Goal: Task Accomplishment & Management: Use online tool/utility

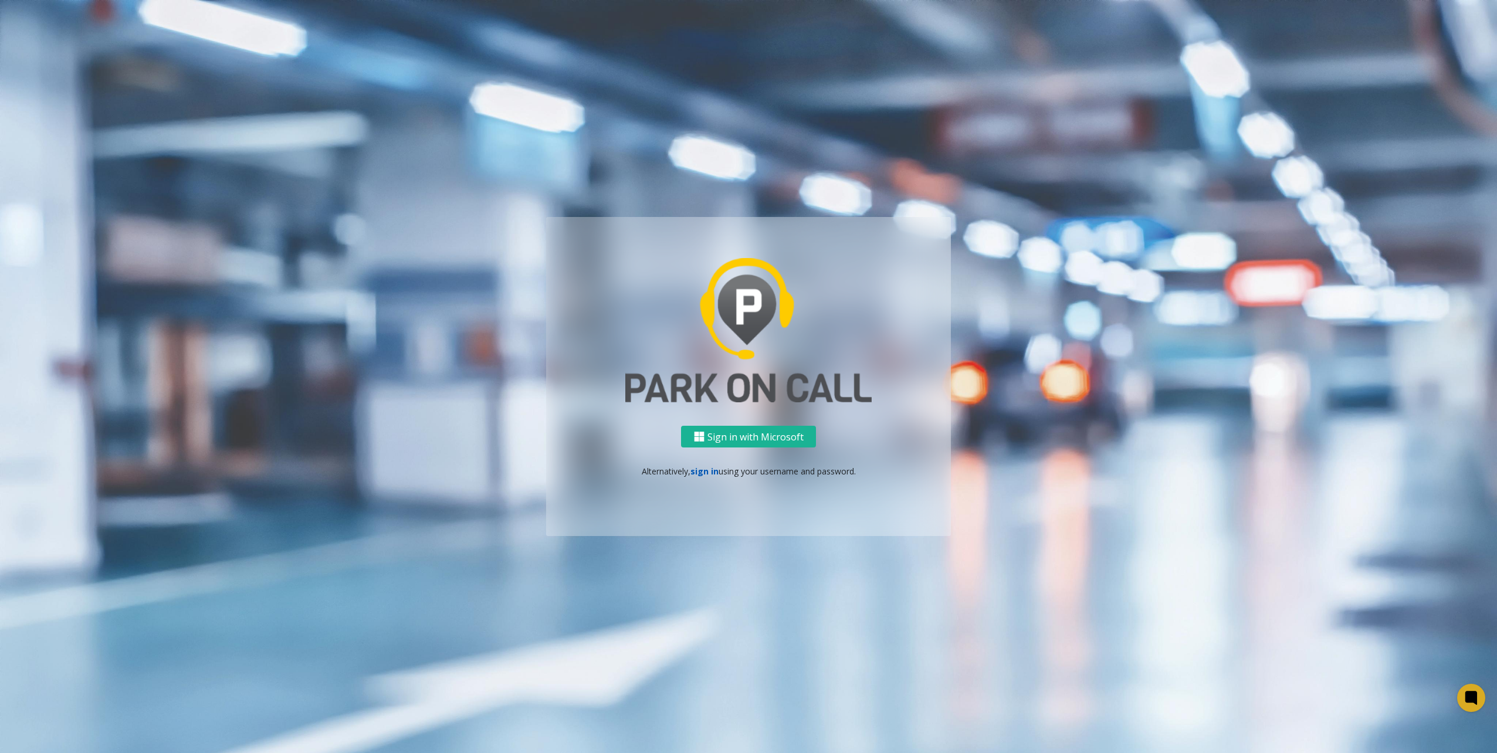
click at [708, 471] on link "sign in" at bounding box center [705, 471] width 28 height 11
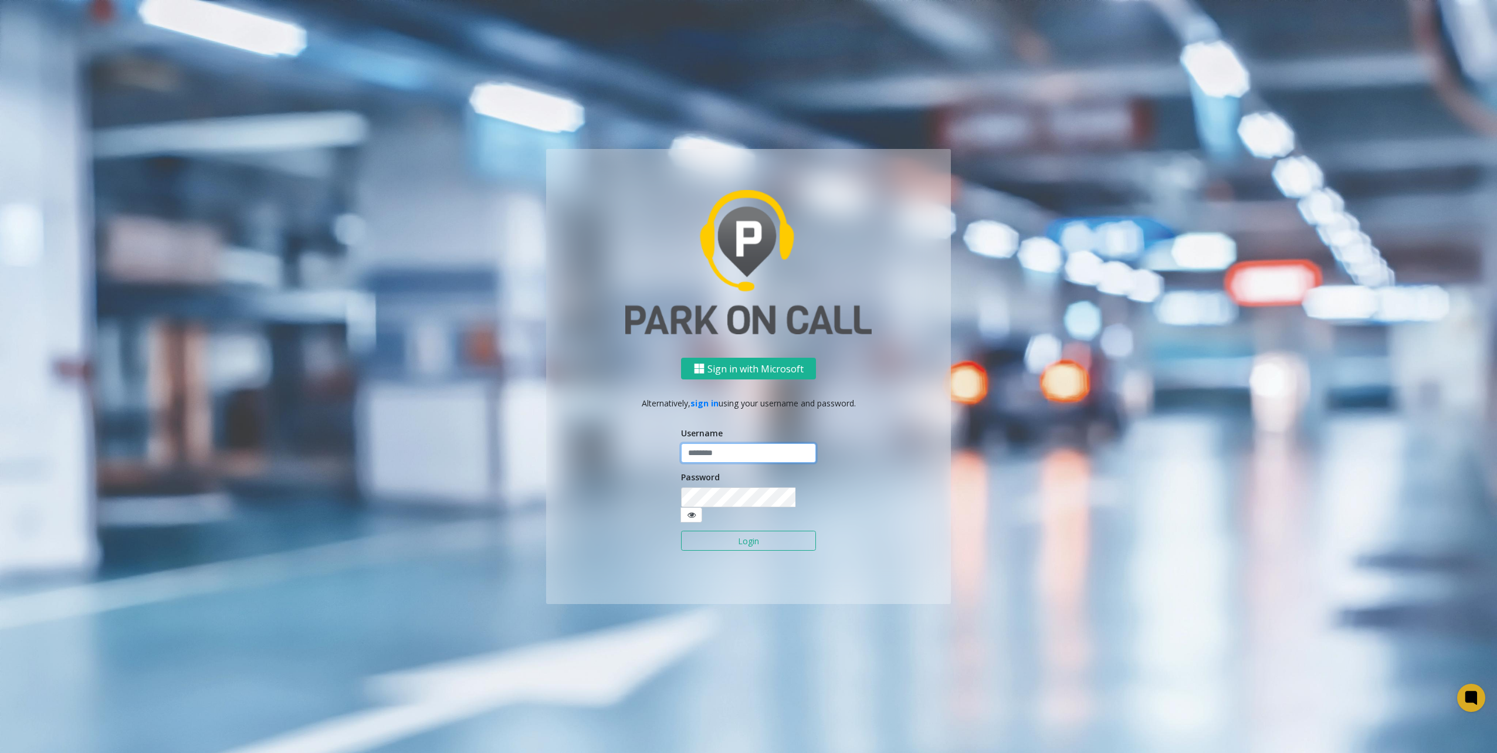
type input "********"
click at [757, 537] on button "Login" at bounding box center [748, 541] width 135 height 20
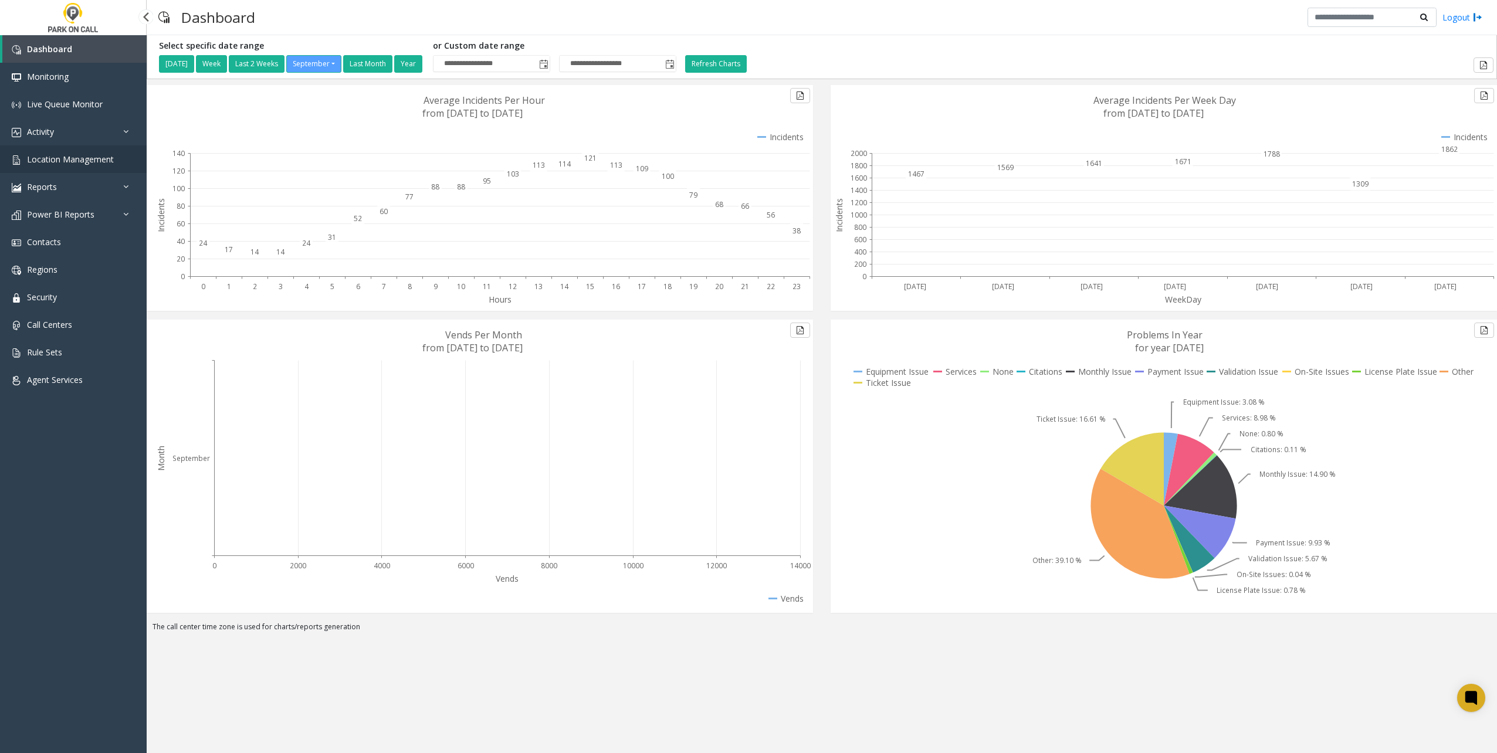
click at [111, 150] on link "Location Management" at bounding box center [73, 160] width 147 height 28
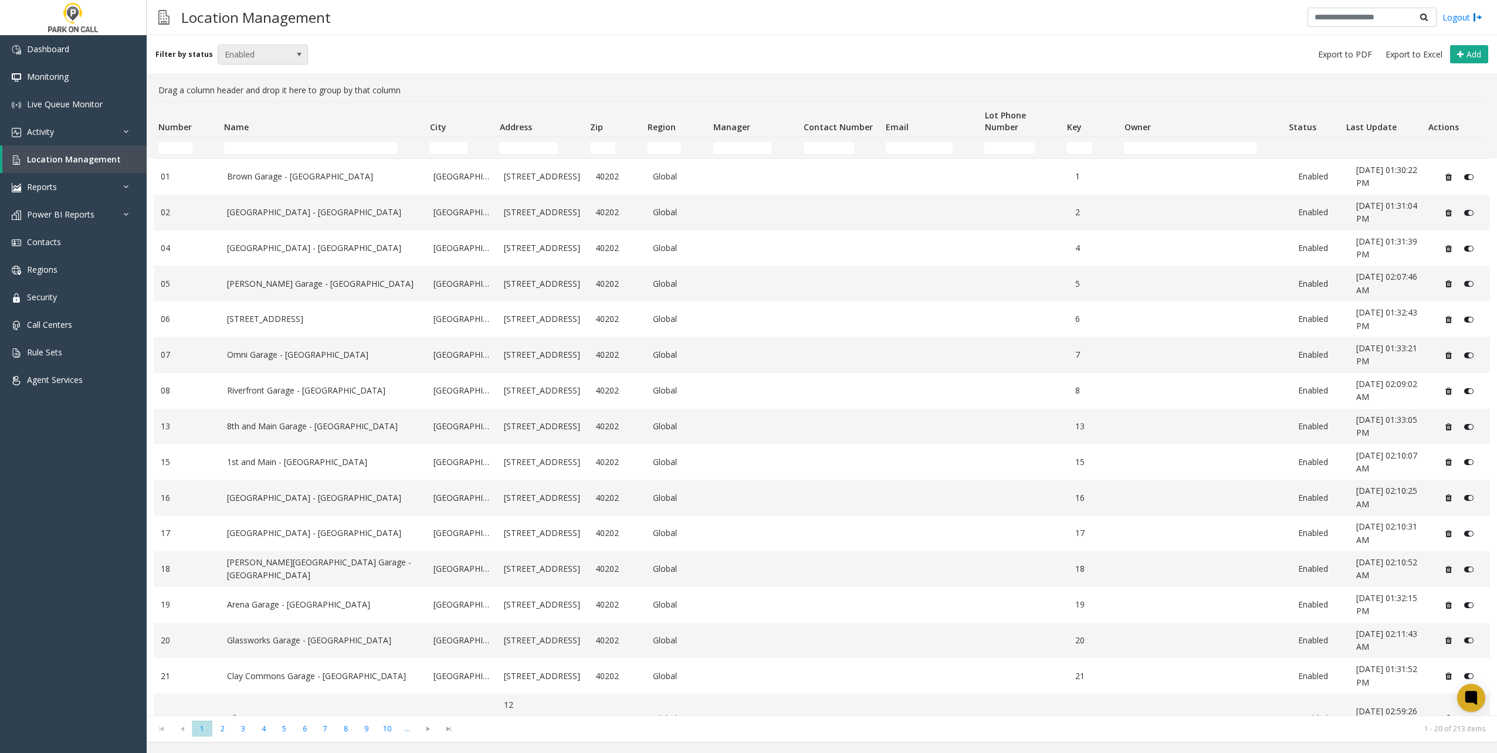
click at [303, 45] on div "Filter by status Enabled Add" at bounding box center [822, 54] width 1351 height 38
click at [291, 49] on span at bounding box center [299, 54] width 16 height 19
click at [1171, 39] on div "Filter by status Enabled Add" at bounding box center [822, 54] width 1351 height 38
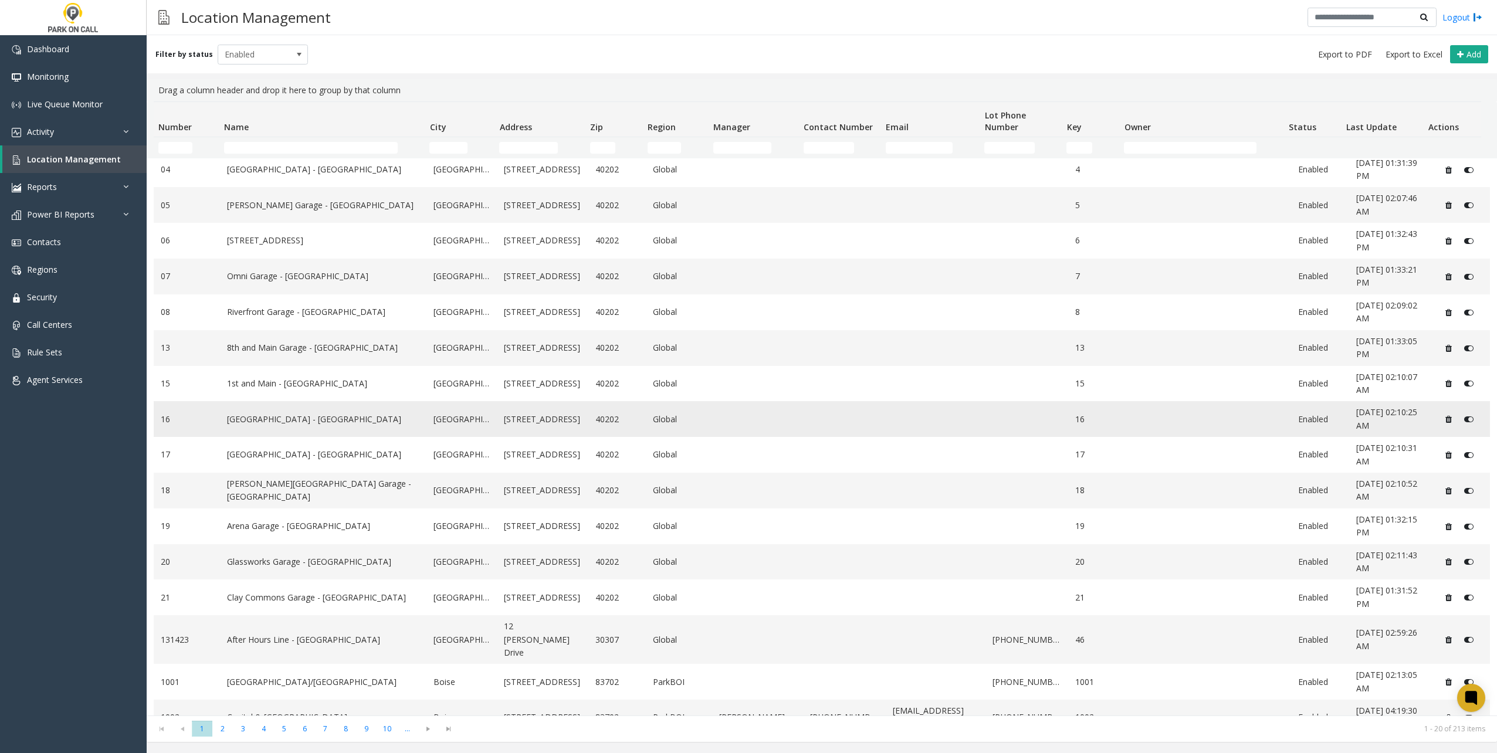
scroll to position [156, 0]
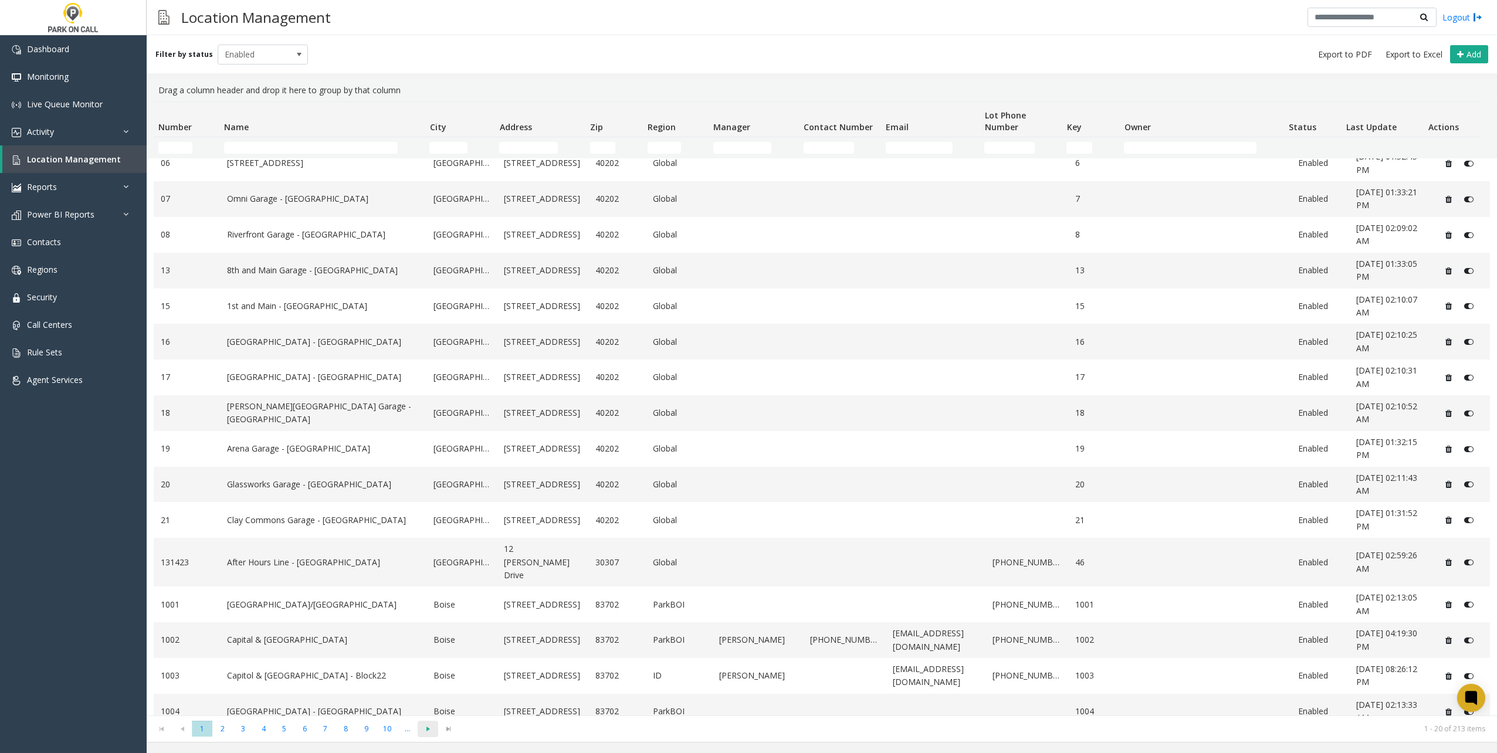
click at [427, 736] on span at bounding box center [428, 729] width 21 height 16
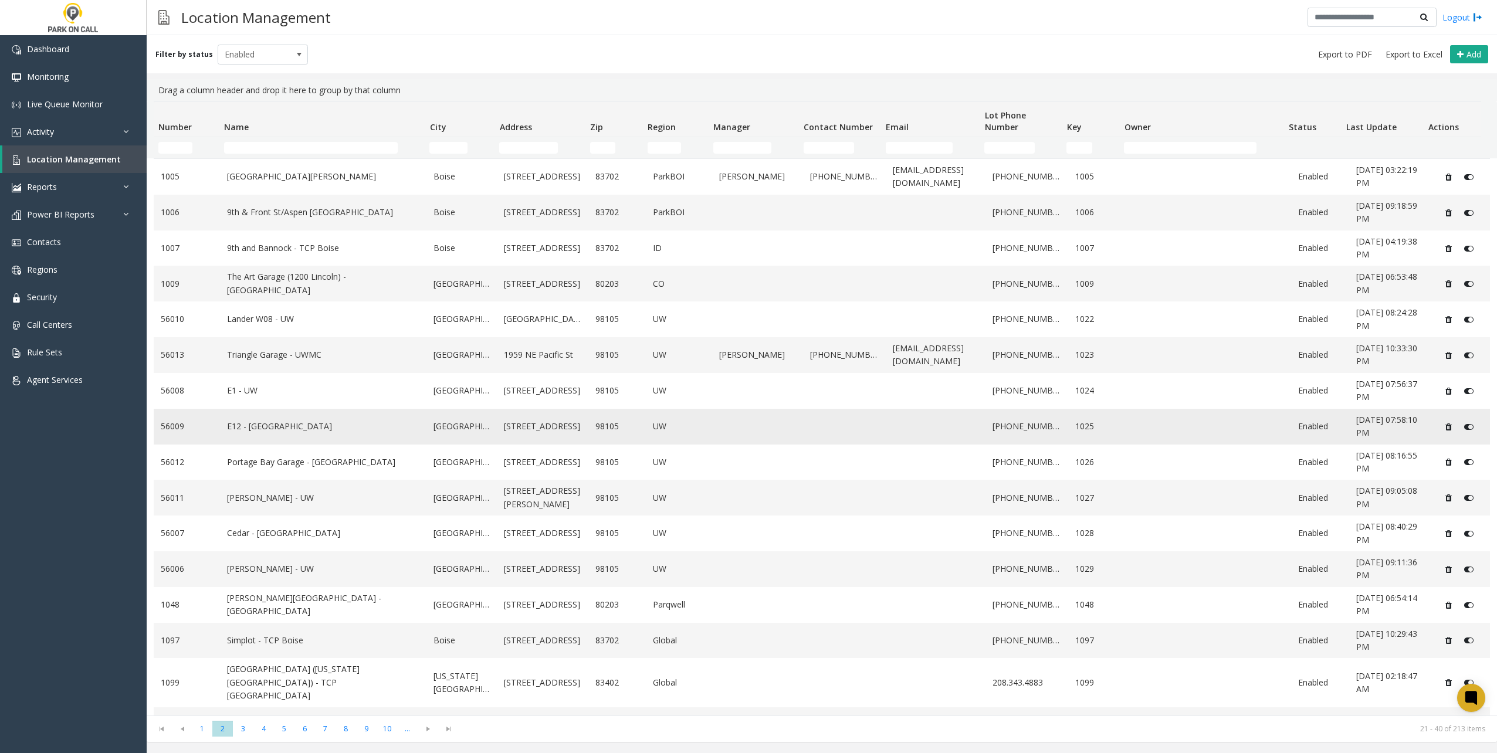
scroll to position [169, 0]
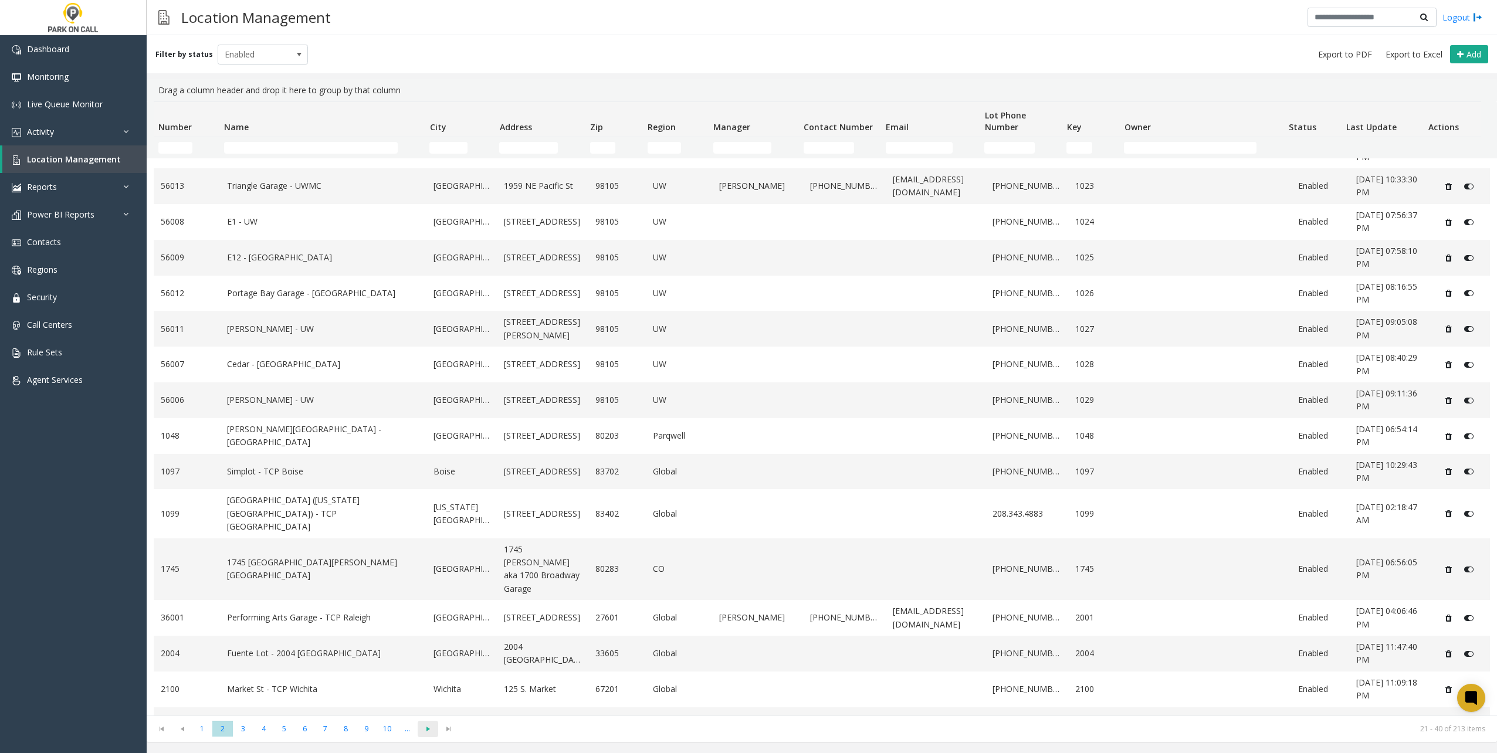
click at [421, 725] on span "Go to the next page" at bounding box center [428, 729] width 16 height 9
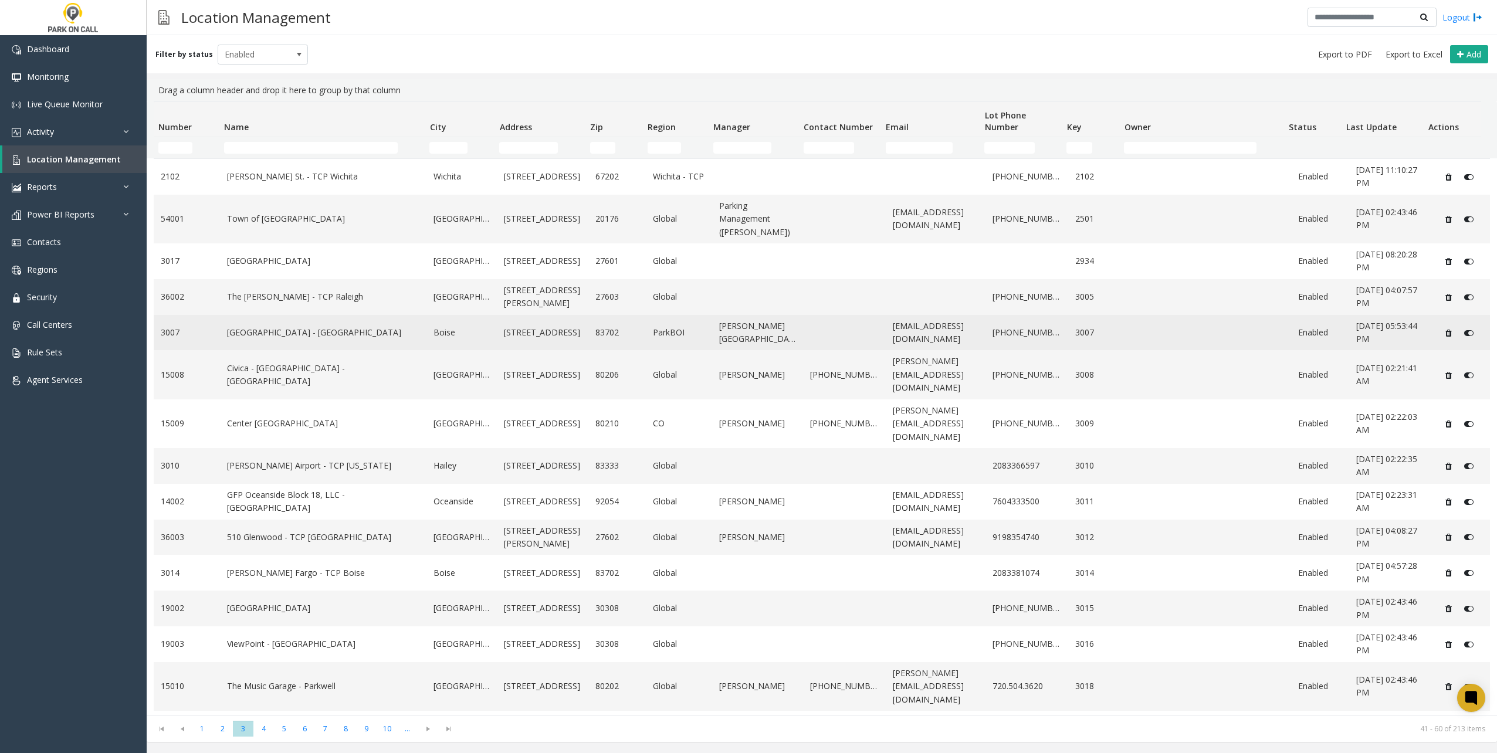
scroll to position [156, 0]
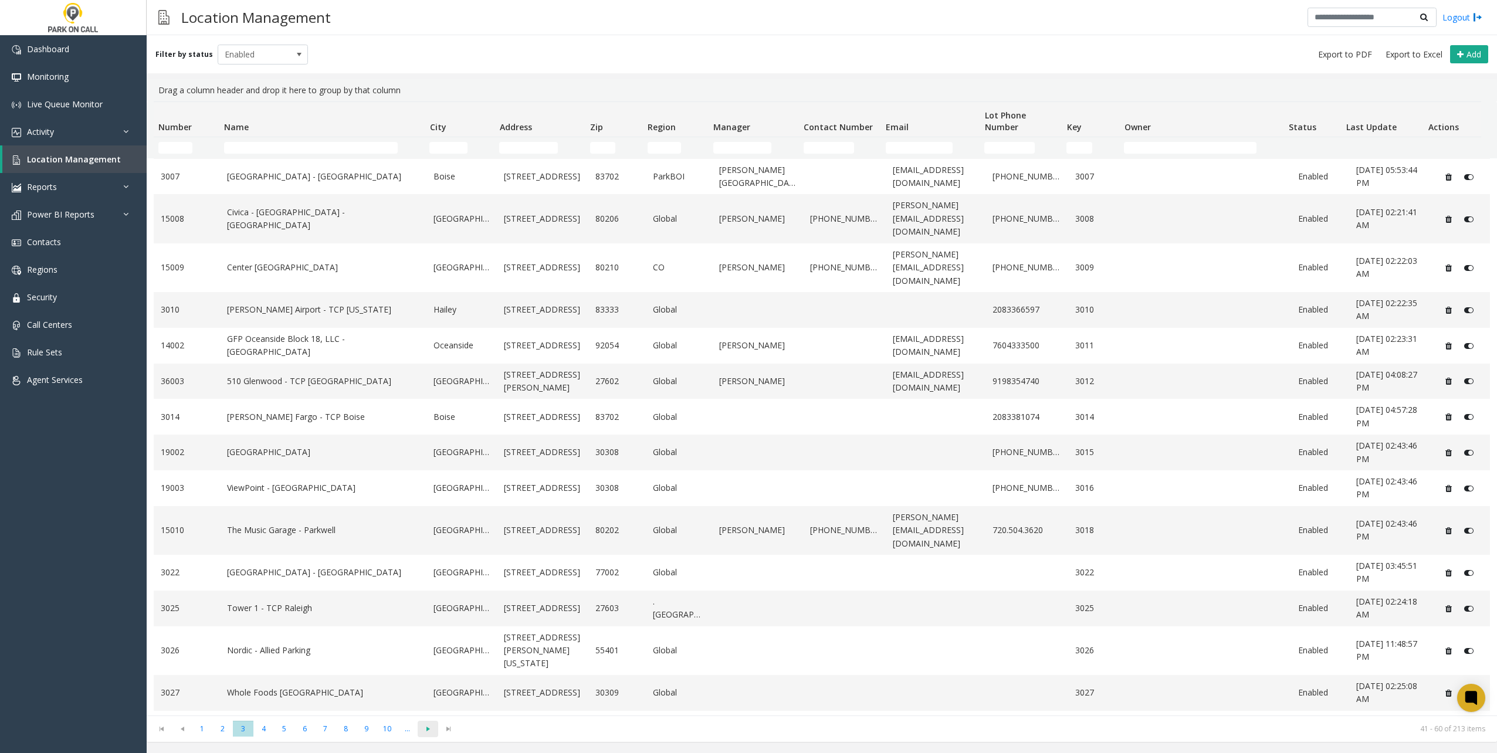
click at [422, 735] on span at bounding box center [428, 729] width 21 height 16
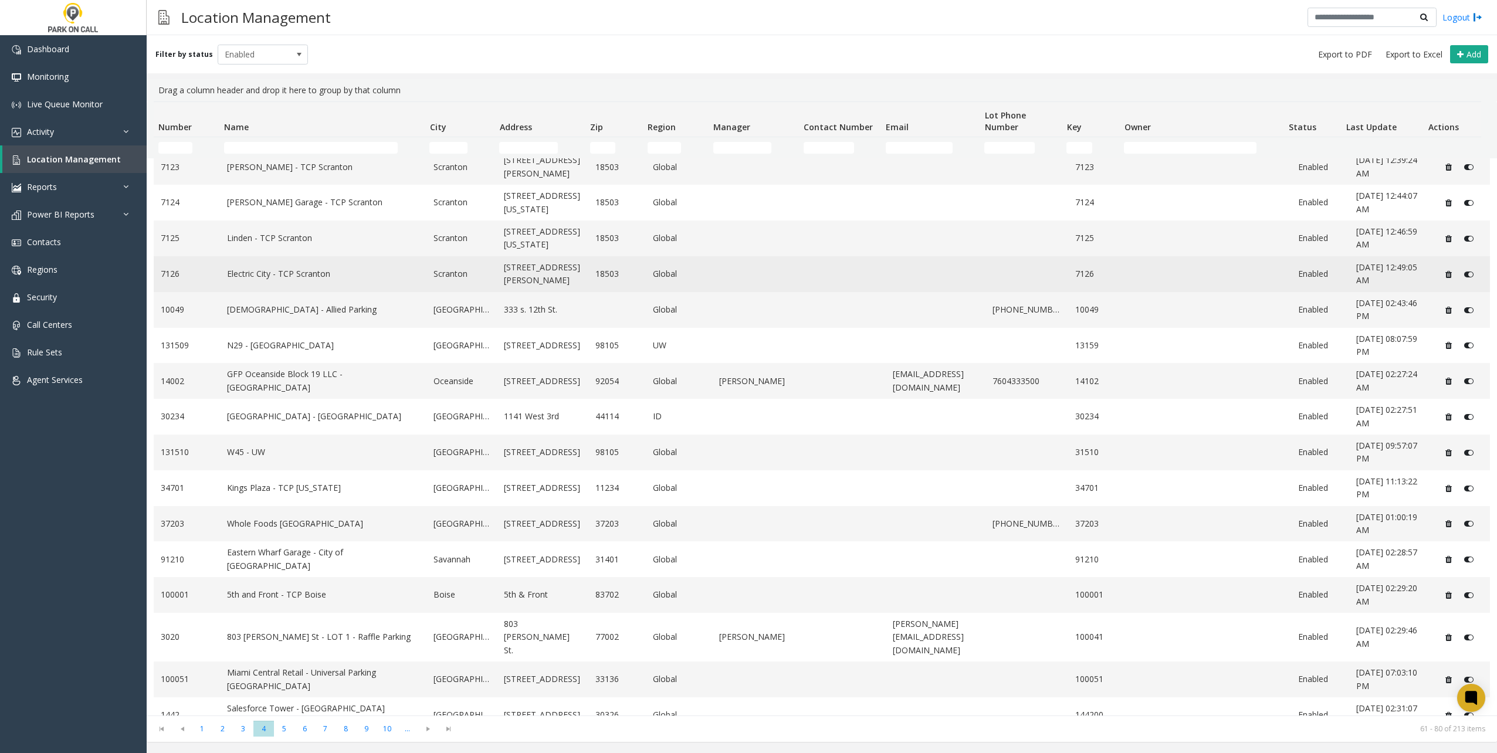
scroll to position [169, 0]
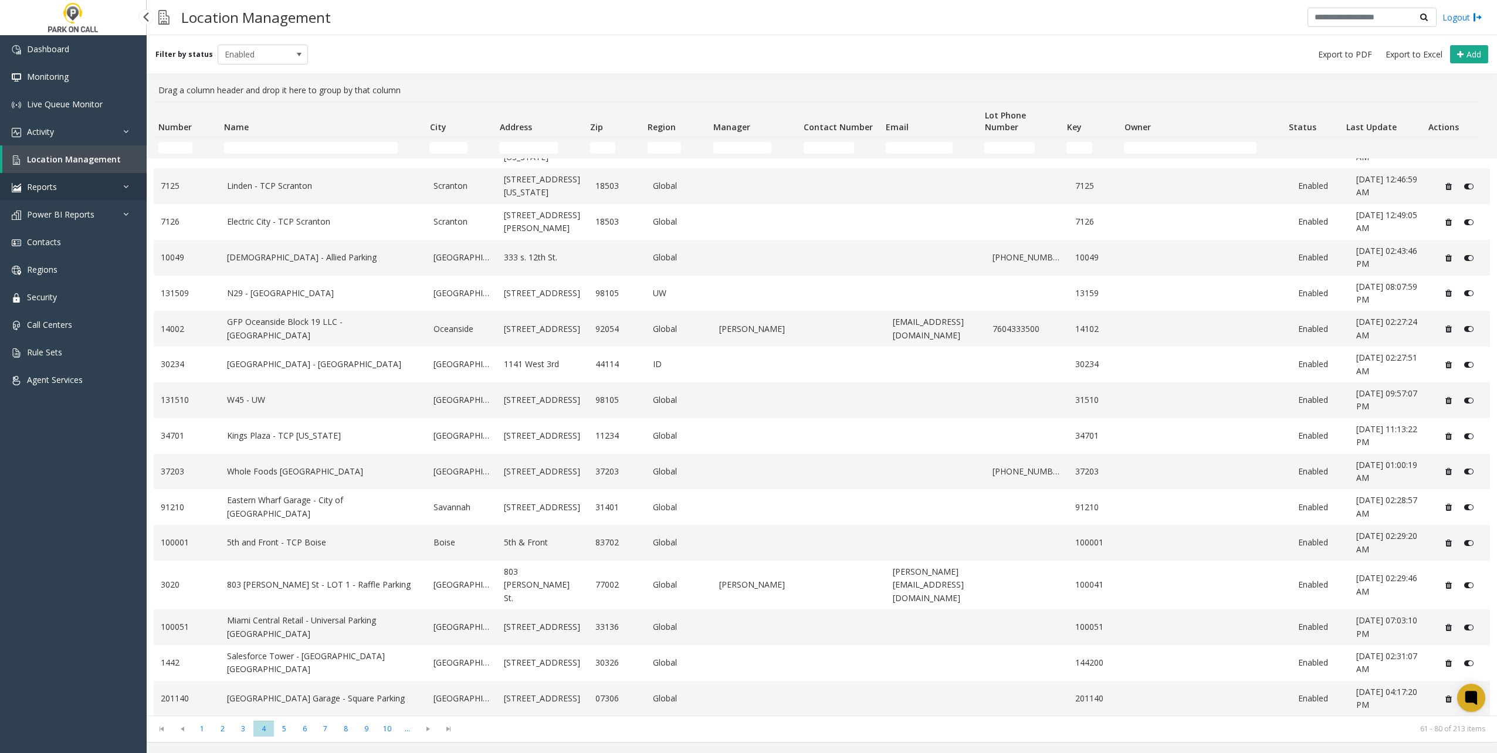
drag, startPoint x: 70, startPoint y: 188, endPoint x: 62, endPoint y: 197, distance: 11.6
click at [70, 188] on link "Reports" at bounding box center [73, 187] width 147 height 28
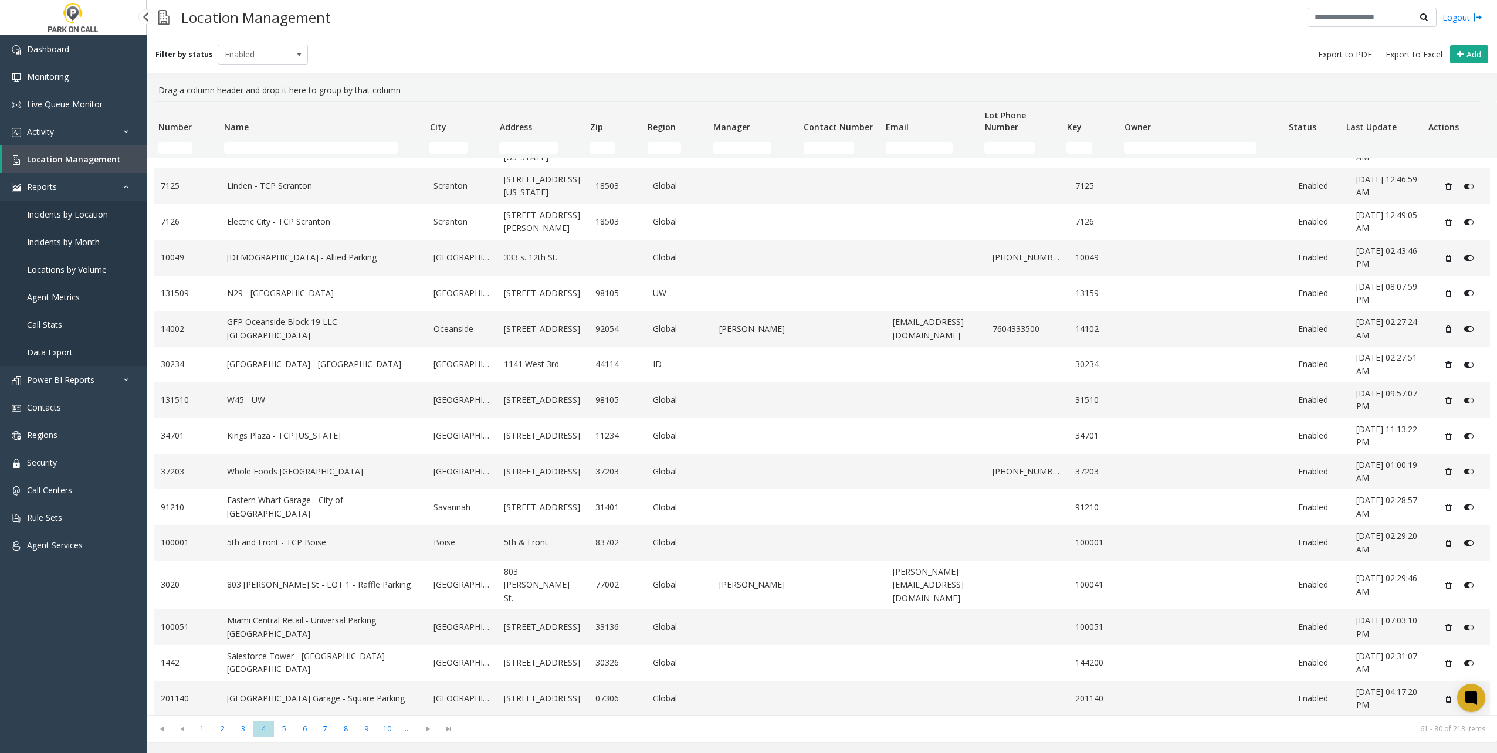
click at [60, 350] on span "Data Export" at bounding box center [50, 352] width 46 height 11
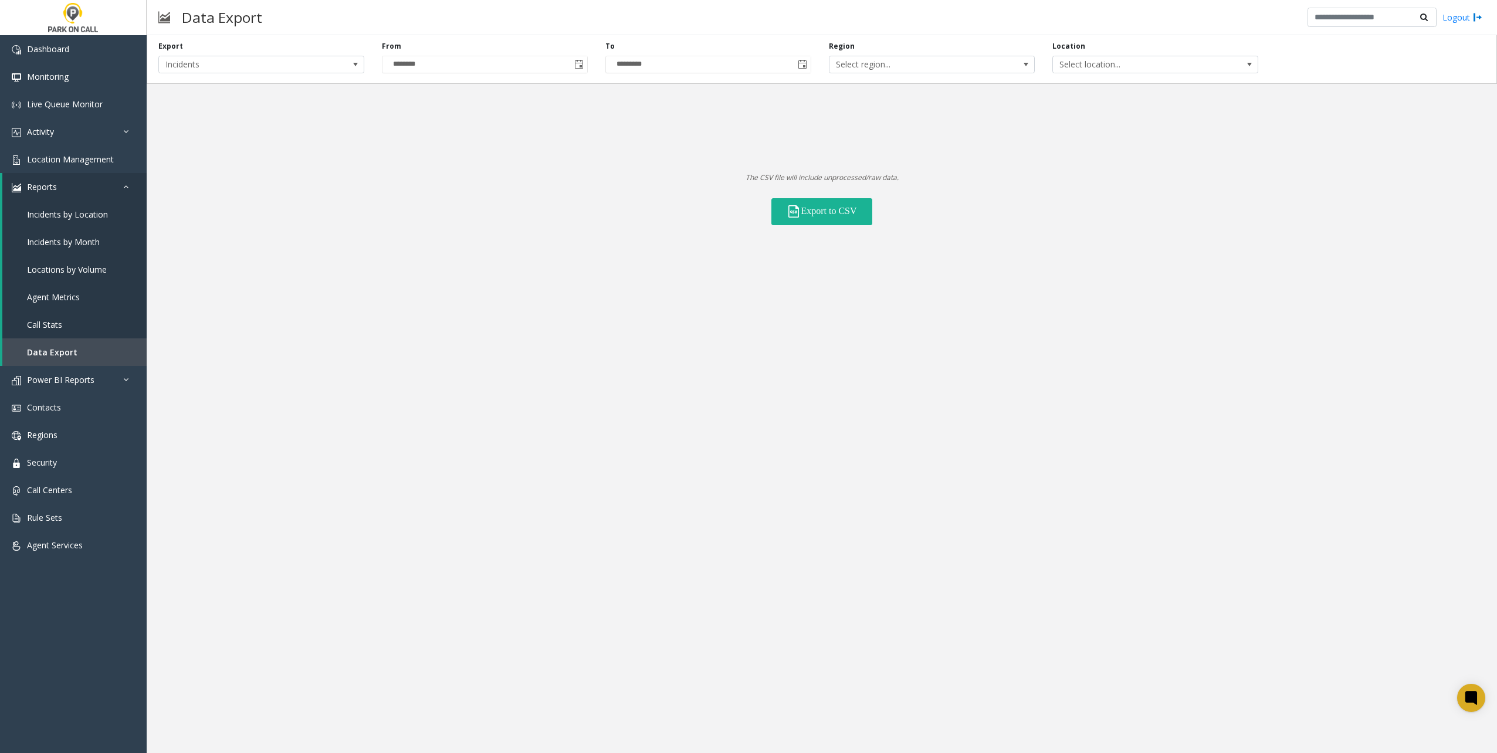
click at [343, 73] on div "Export Incidents From ******** To ********* Region Select region... Location Se…" at bounding box center [822, 59] width 1351 height 49
click at [342, 73] on div "Export Incidents From ******** To ********* Region Select region... Location Se…" at bounding box center [822, 59] width 1351 height 49
click at [337, 69] on span "Incidents" at bounding box center [261, 65] width 206 height 18
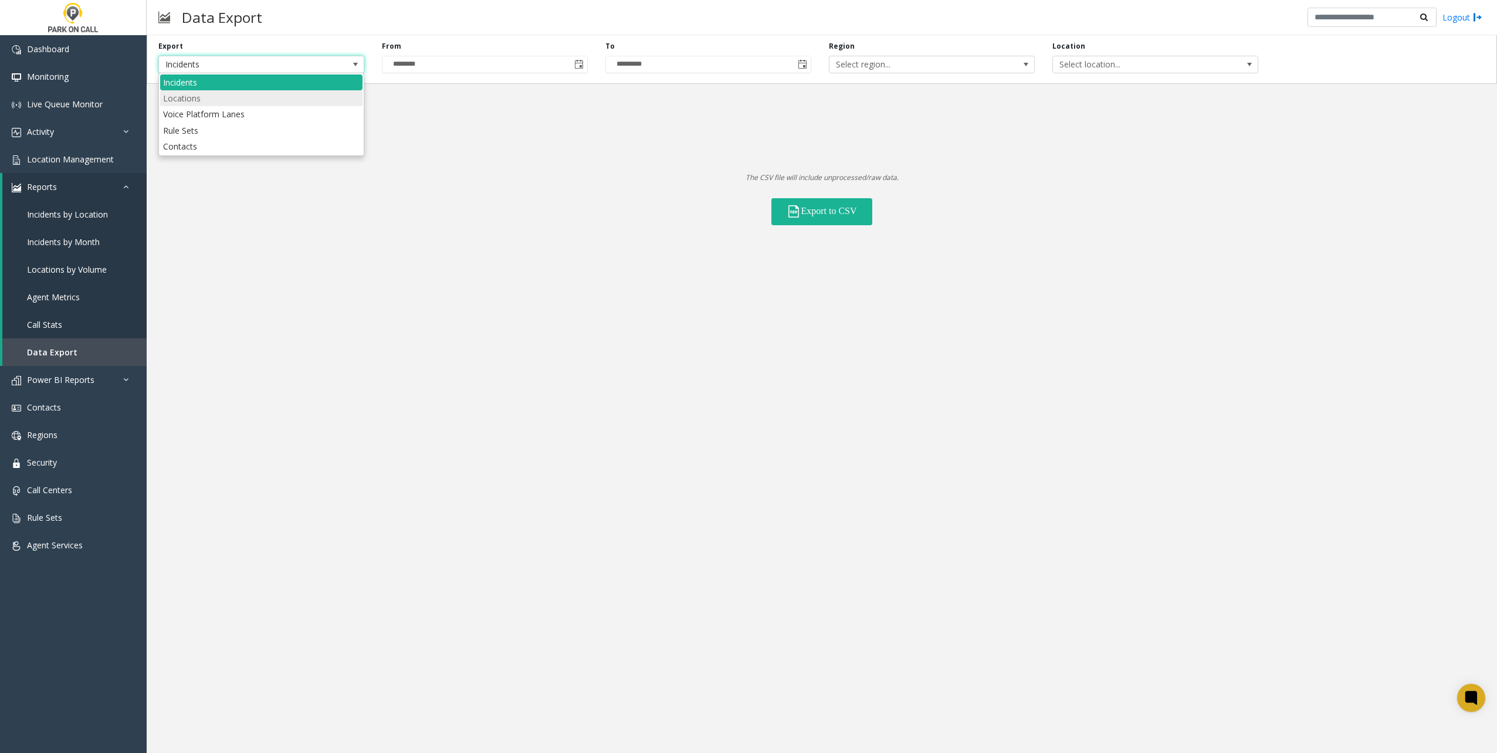
click at [234, 104] on li "Locations" at bounding box center [261, 98] width 202 height 16
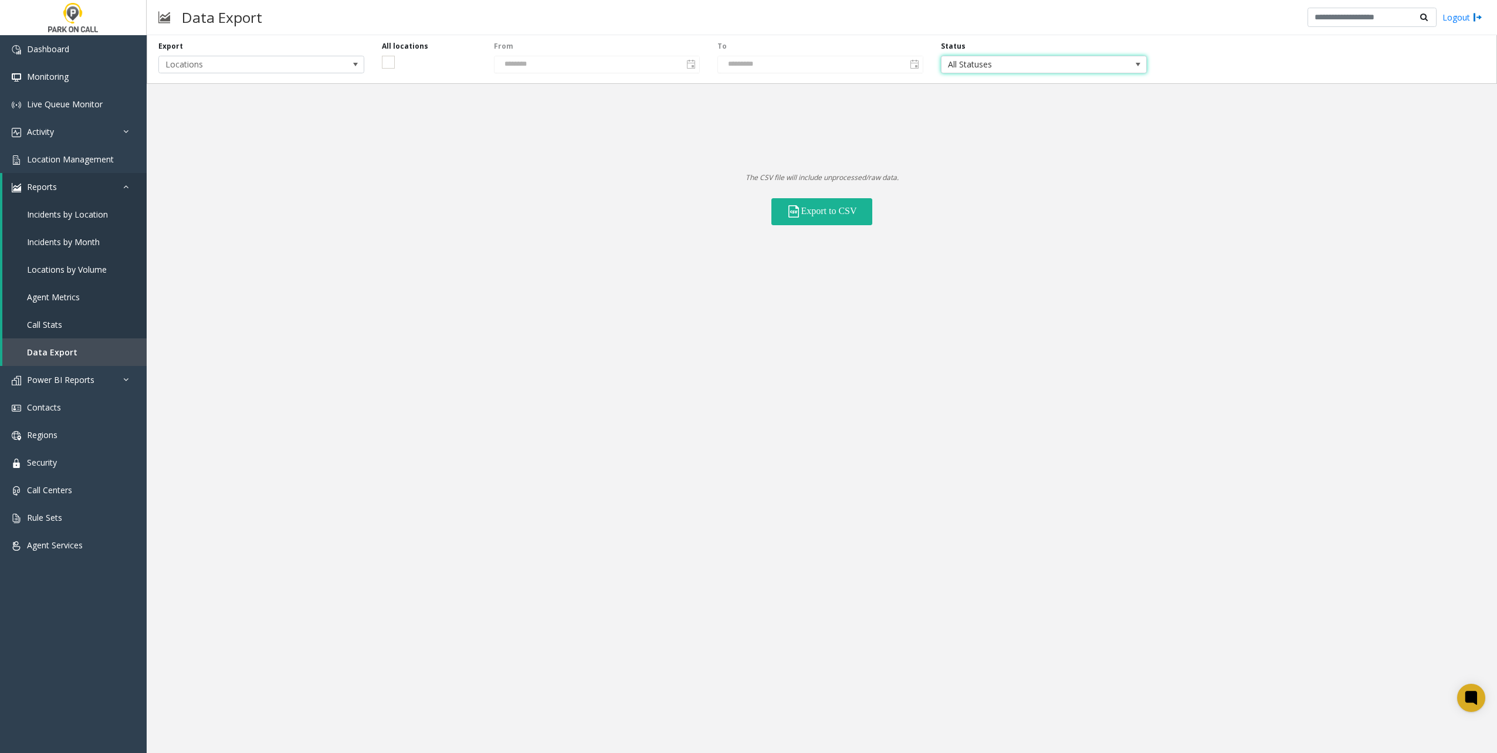
click at [980, 58] on span "All Statuses" at bounding box center [1024, 64] width 164 height 16
click at [973, 94] on li "Active" at bounding box center [1044, 95] width 202 height 16
drag, startPoint x: 798, startPoint y: 215, endPoint x: 789, endPoint y: 249, distance: 35.7
click at [798, 215] on button "Export to CSV" at bounding box center [822, 211] width 101 height 27
